Goal: Navigation & Orientation: Find specific page/section

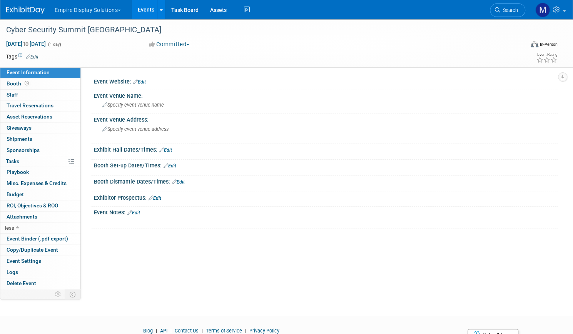
click at [131, 10] on button "Empire Display Solutions" at bounding box center [92, 8] width 77 height 17
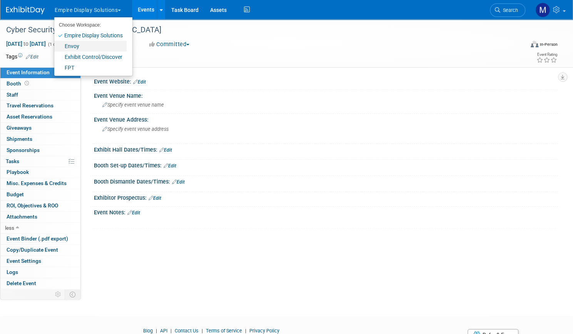
click at [105, 46] on link "Envoy" at bounding box center [90, 46] width 72 height 11
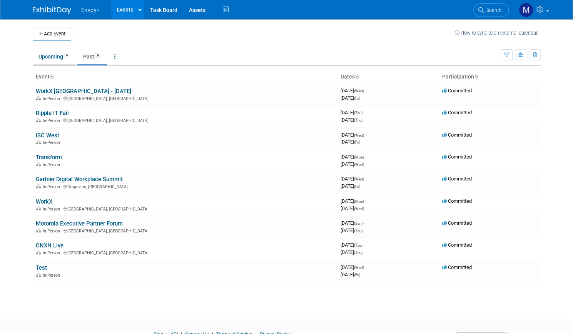
click at [49, 57] on link "Upcoming 4" at bounding box center [54, 56] width 43 height 15
